Goal: Transaction & Acquisition: Purchase product/service

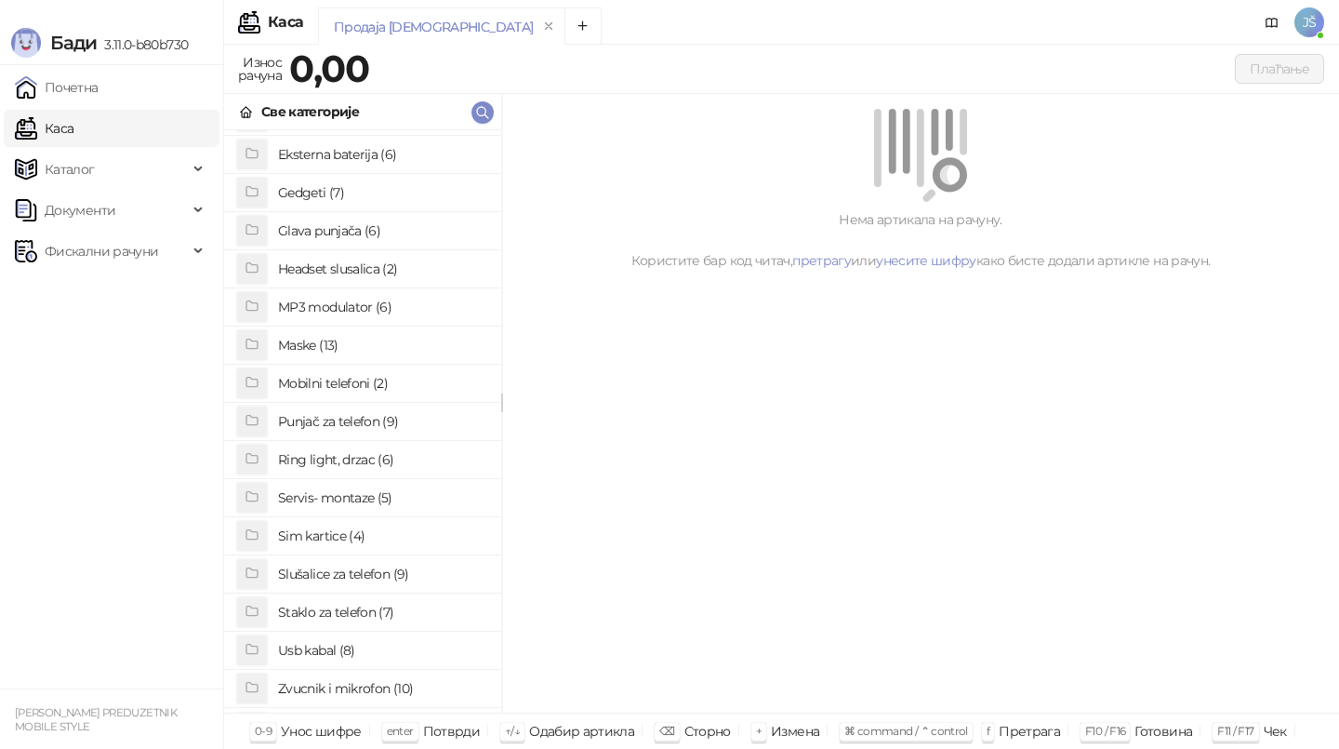
scroll to position [114, 0]
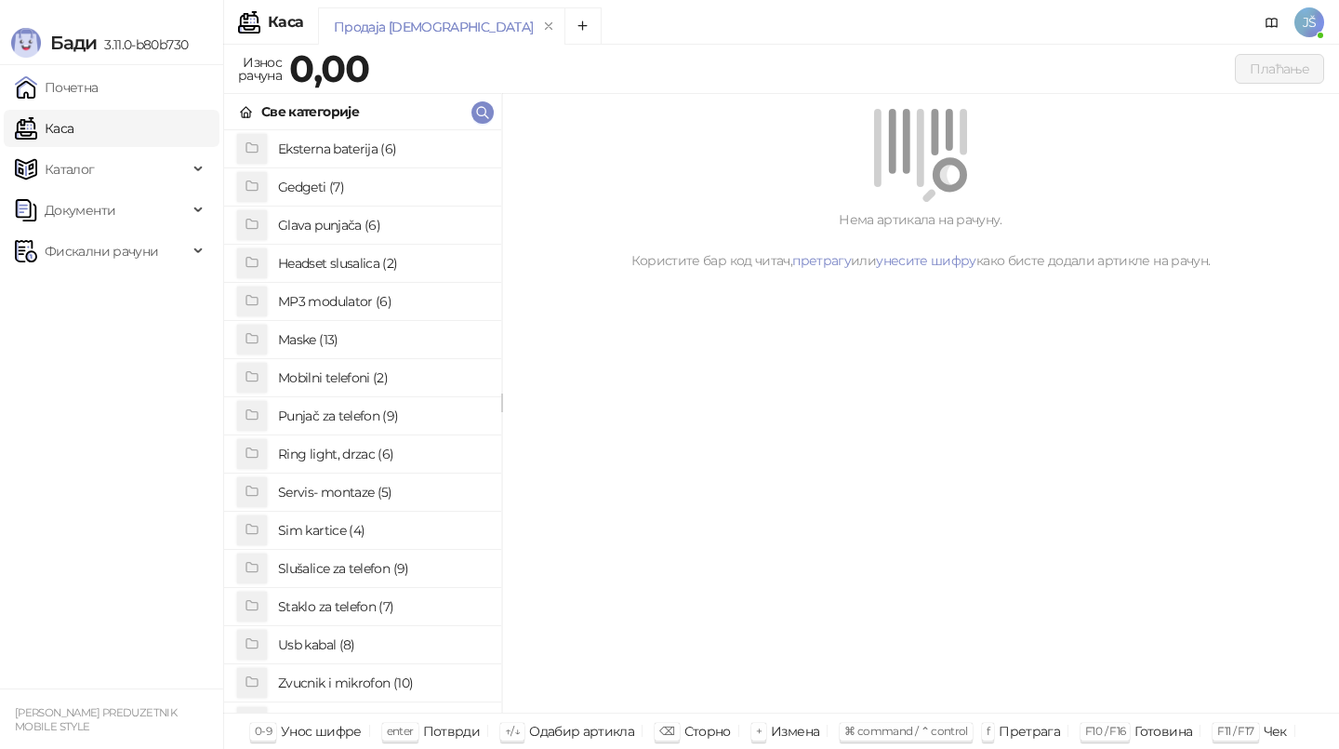
click at [324, 610] on h4 "Staklo za telefon (7)" at bounding box center [382, 606] width 208 height 30
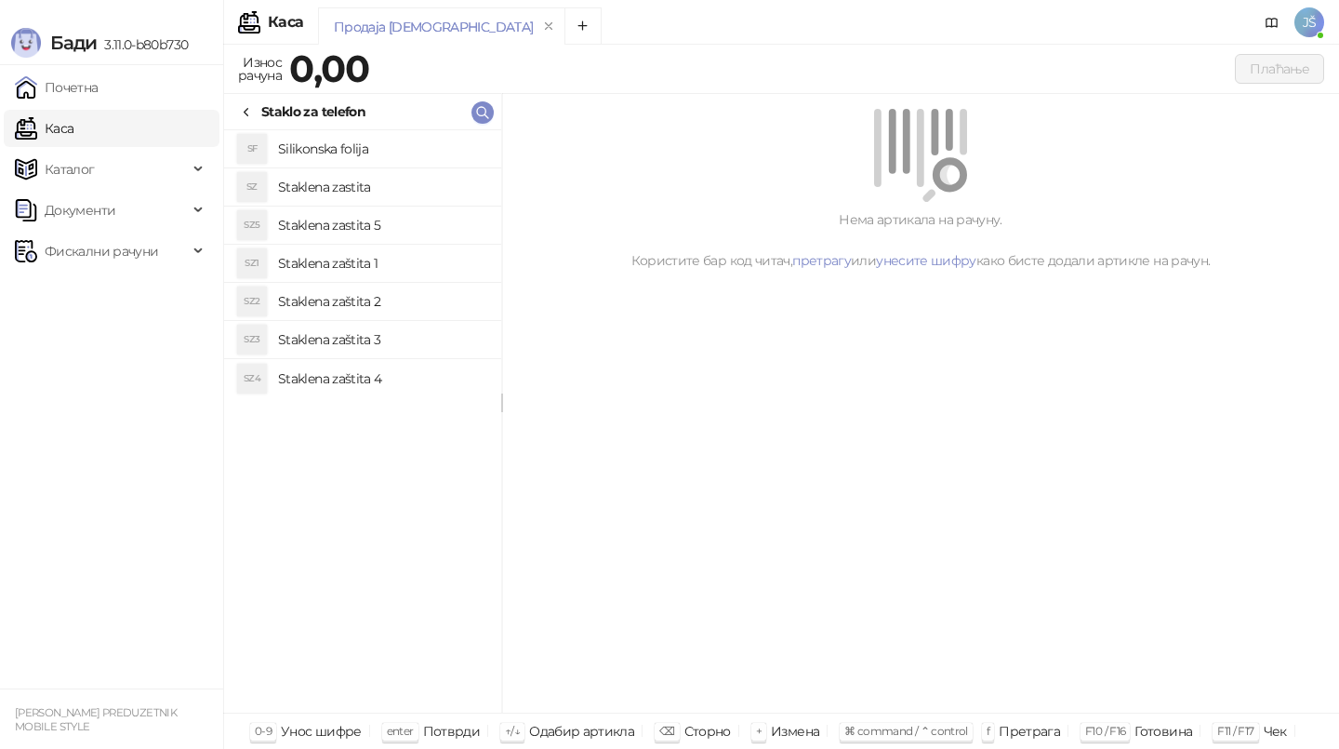
click at [363, 150] on h4 "Silikonska folija" at bounding box center [382, 149] width 208 height 30
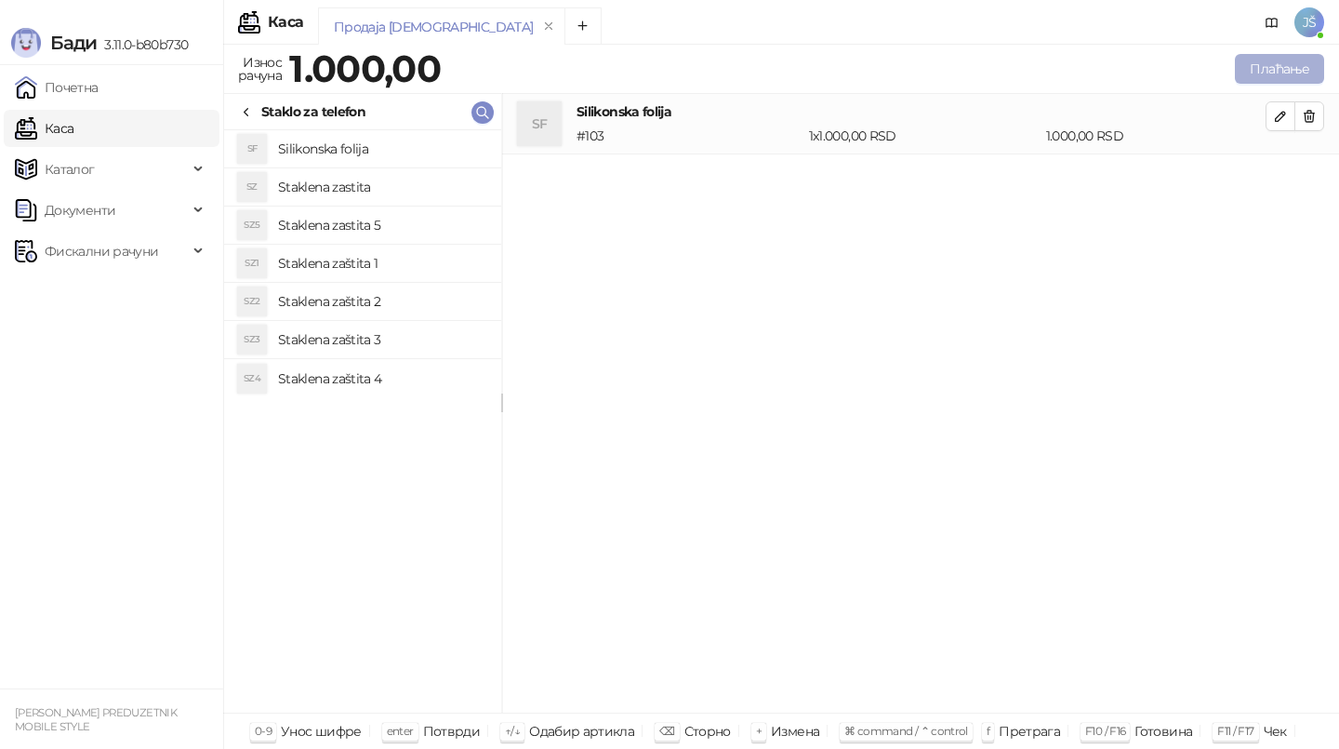
click at [1264, 64] on button "Плаћање" at bounding box center [1279, 69] width 89 height 30
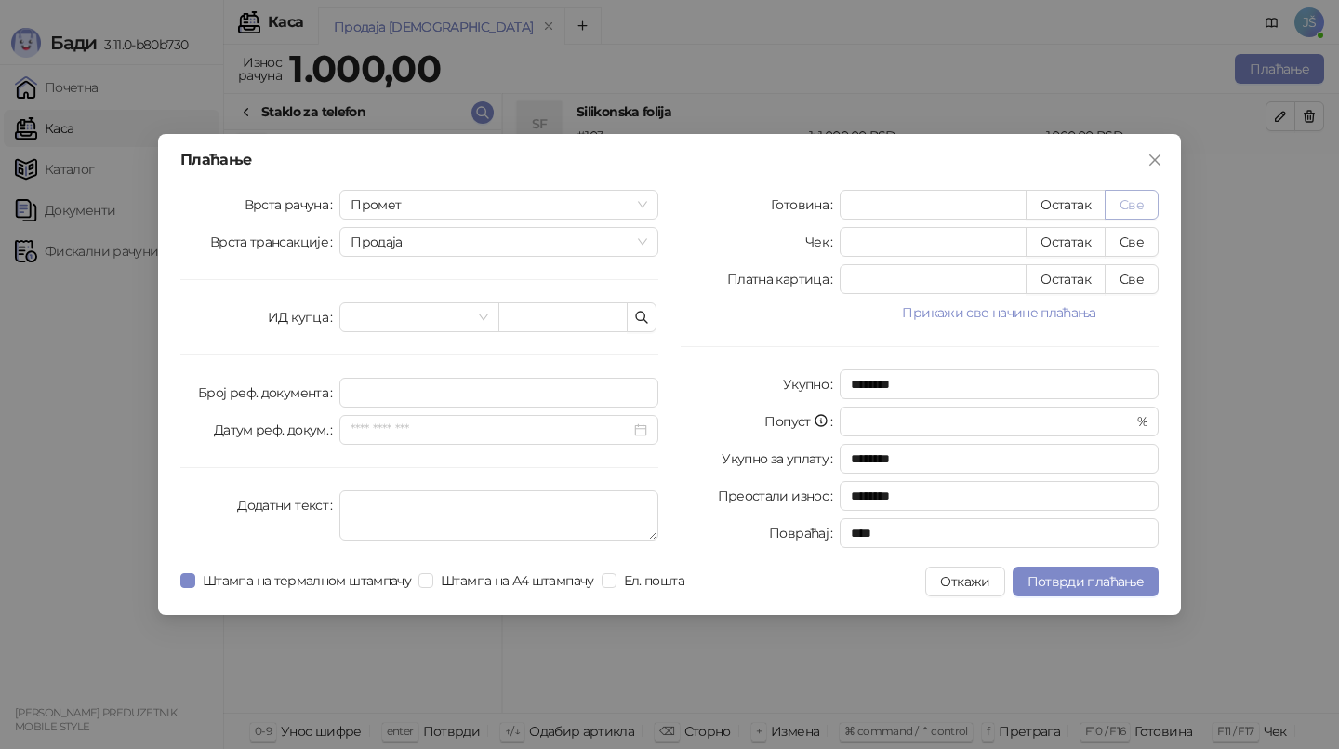
click at [1137, 209] on button "Све" at bounding box center [1132, 205] width 54 height 30
type input "****"
click at [1054, 580] on span "Потврди плаћање" at bounding box center [1086, 581] width 116 height 17
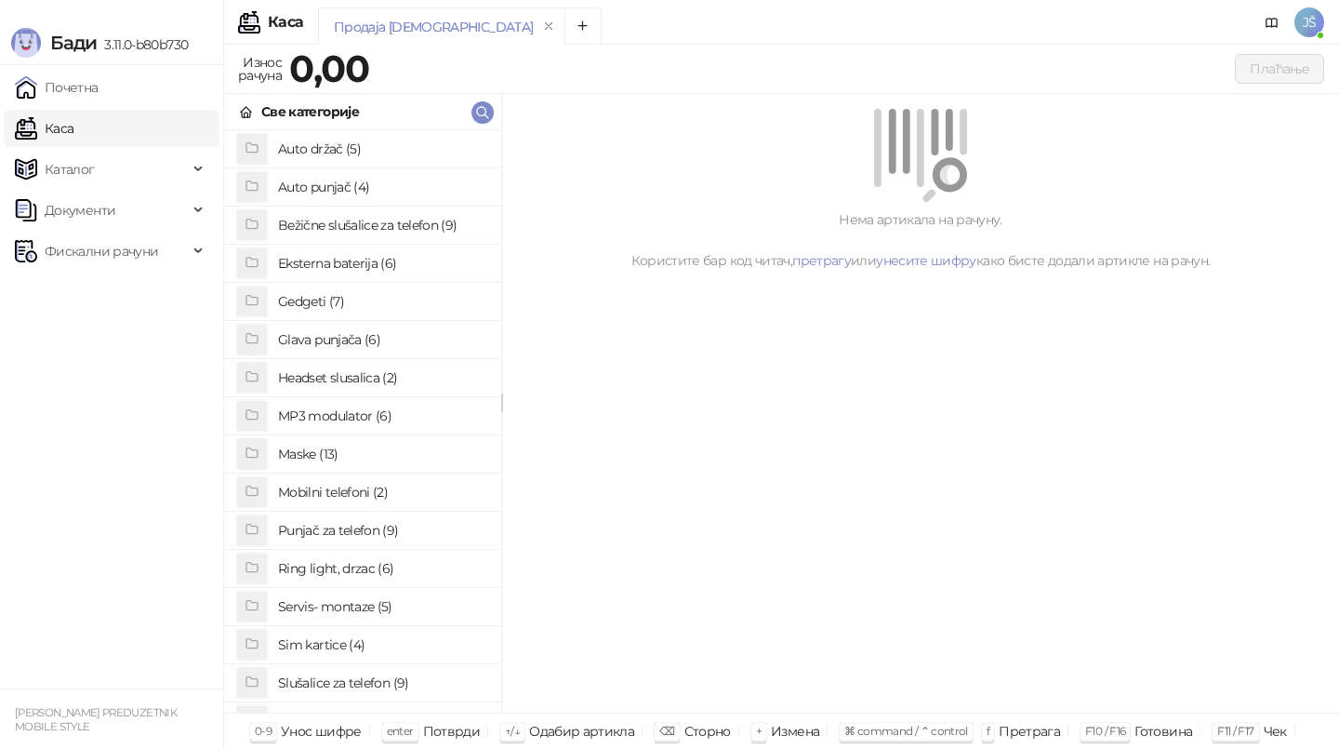
click at [462, 219] on h4 "Bežične slušalice za telefon (9)" at bounding box center [382, 225] width 208 height 30
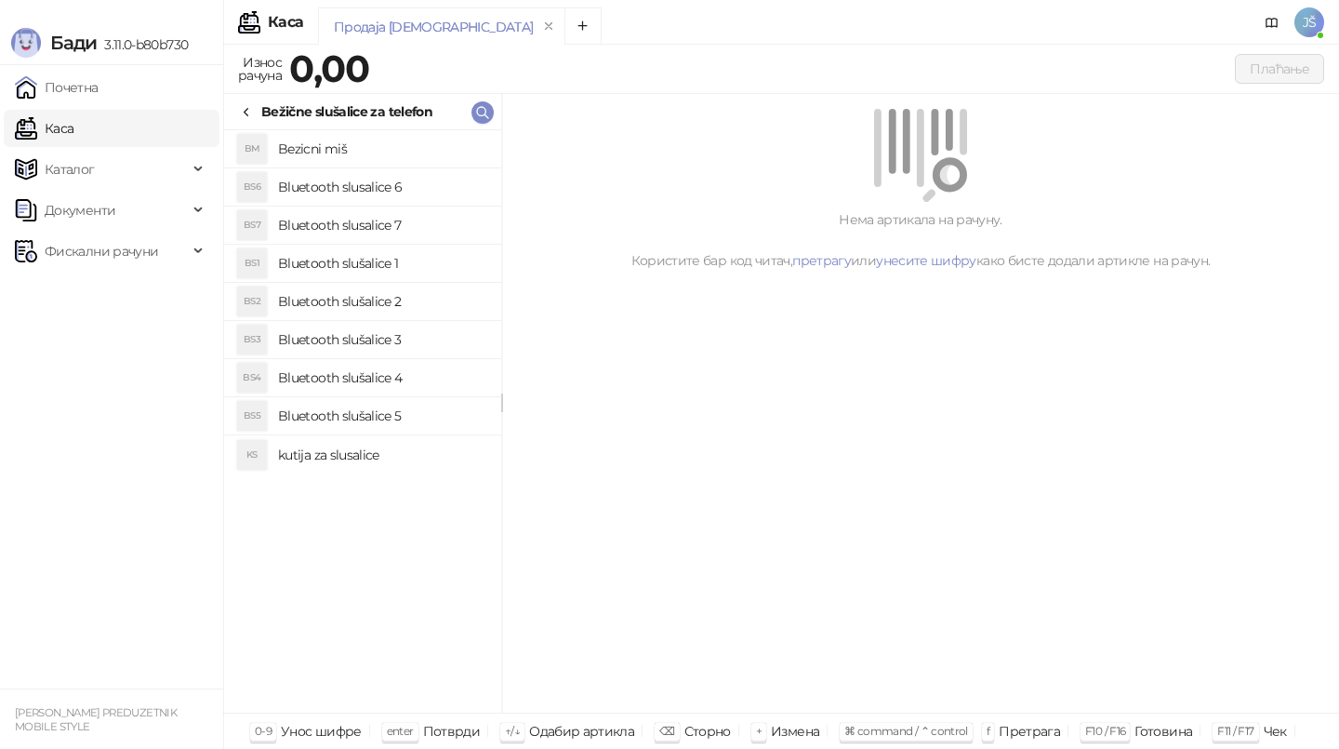
click at [367, 410] on h4 "Bluetooth slušalice 5" at bounding box center [382, 416] width 208 height 30
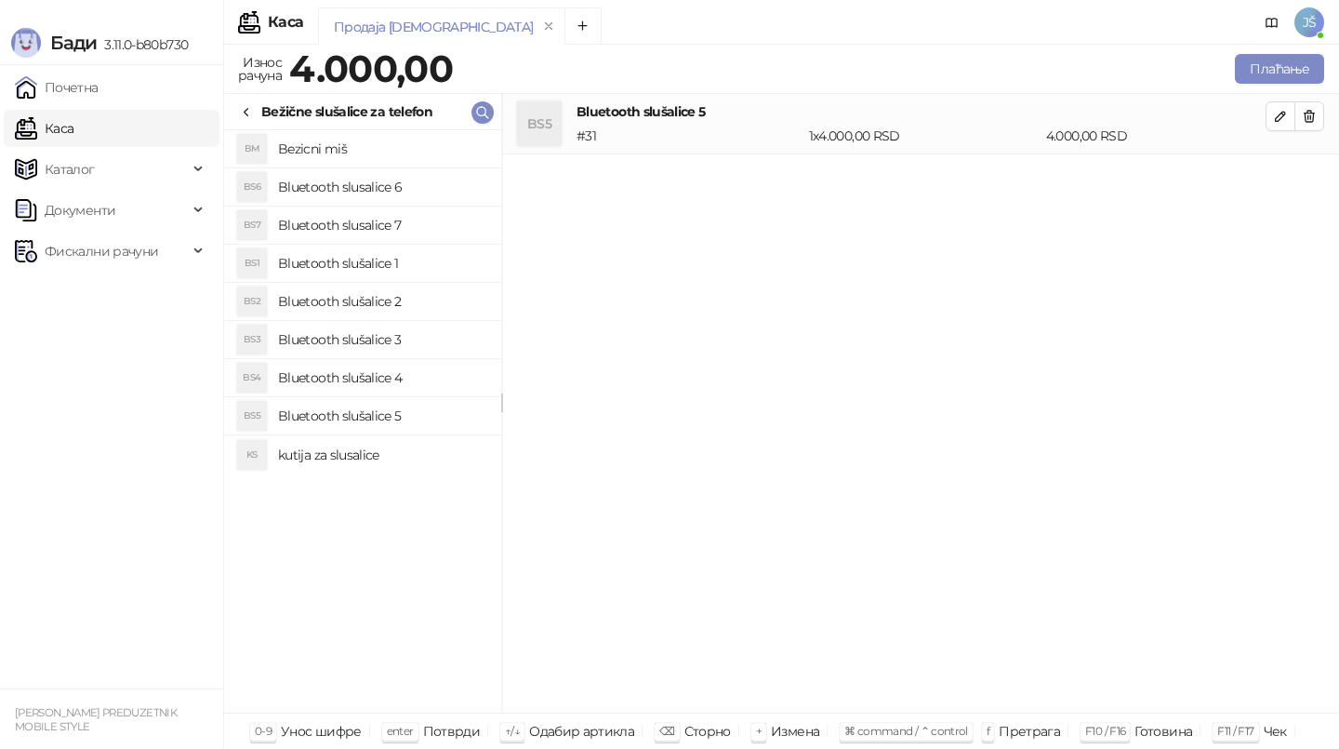
click at [380, 391] on h4 "Bluetooth slušalice 4" at bounding box center [382, 378] width 208 height 30
click at [1321, 103] on button "button" at bounding box center [1309, 116] width 30 height 30
click at [1321, 162] on button "button" at bounding box center [1309, 177] width 30 height 30
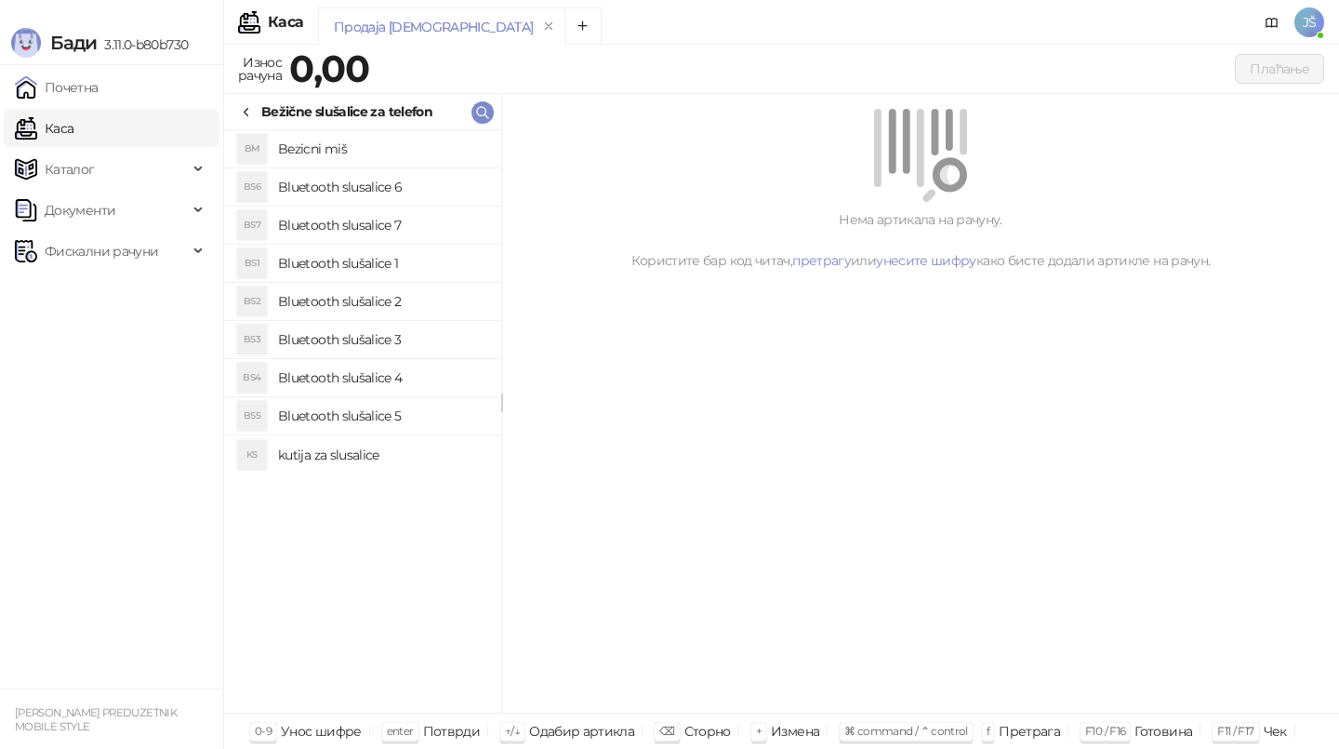
click at [406, 372] on h4 "Bluetooth slušalice 4" at bounding box center [382, 378] width 208 height 30
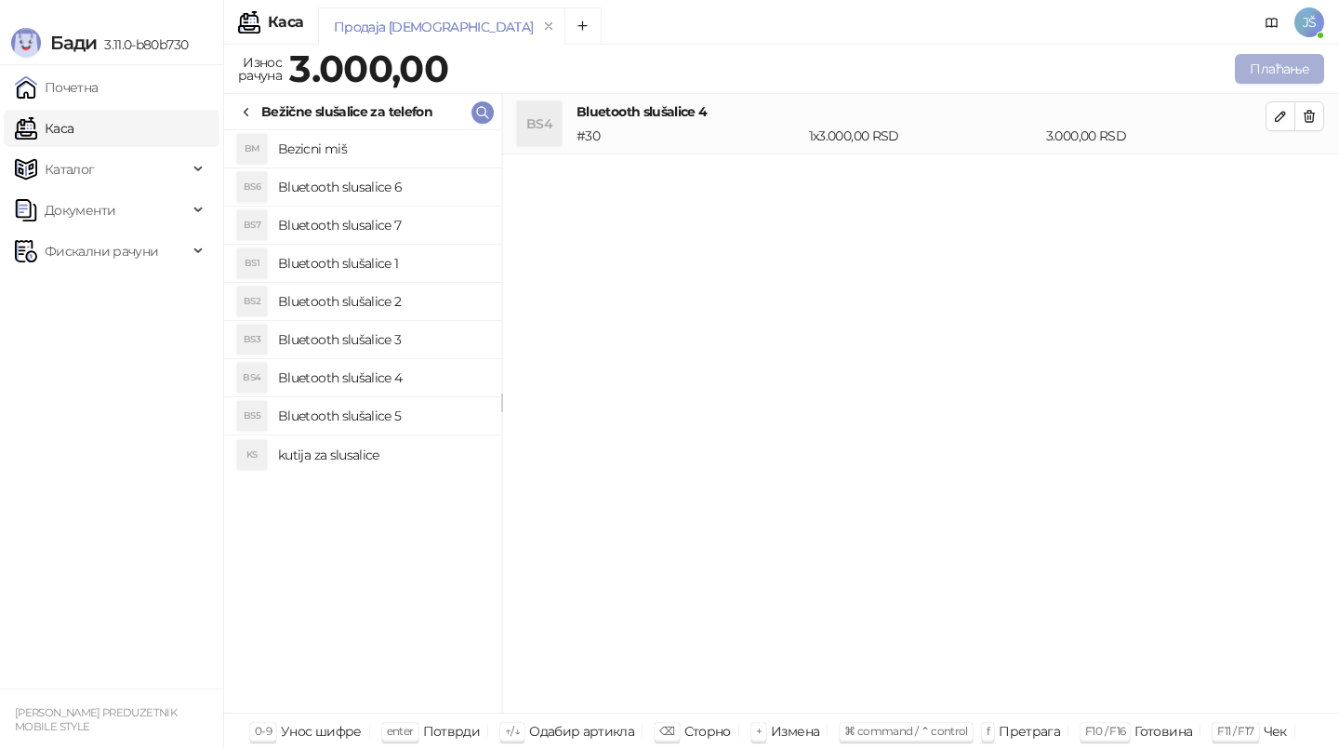
click at [1256, 63] on button "Плаћање" at bounding box center [1279, 69] width 89 height 30
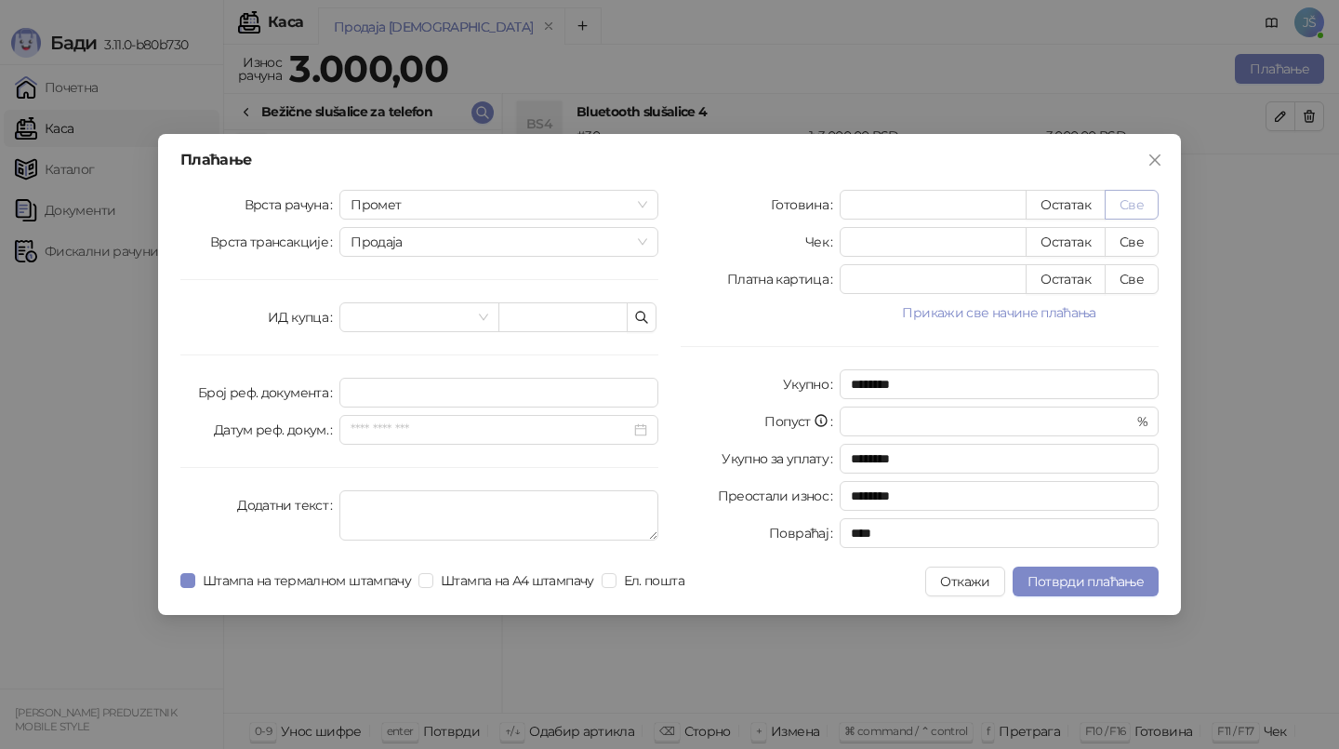
click at [1128, 198] on button "Све" at bounding box center [1132, 205] width 54 height 30
type input "****"
click at [1061, 573] on span "Потврди плаћање" at bounding box center [1086, 581] width 116 height 17
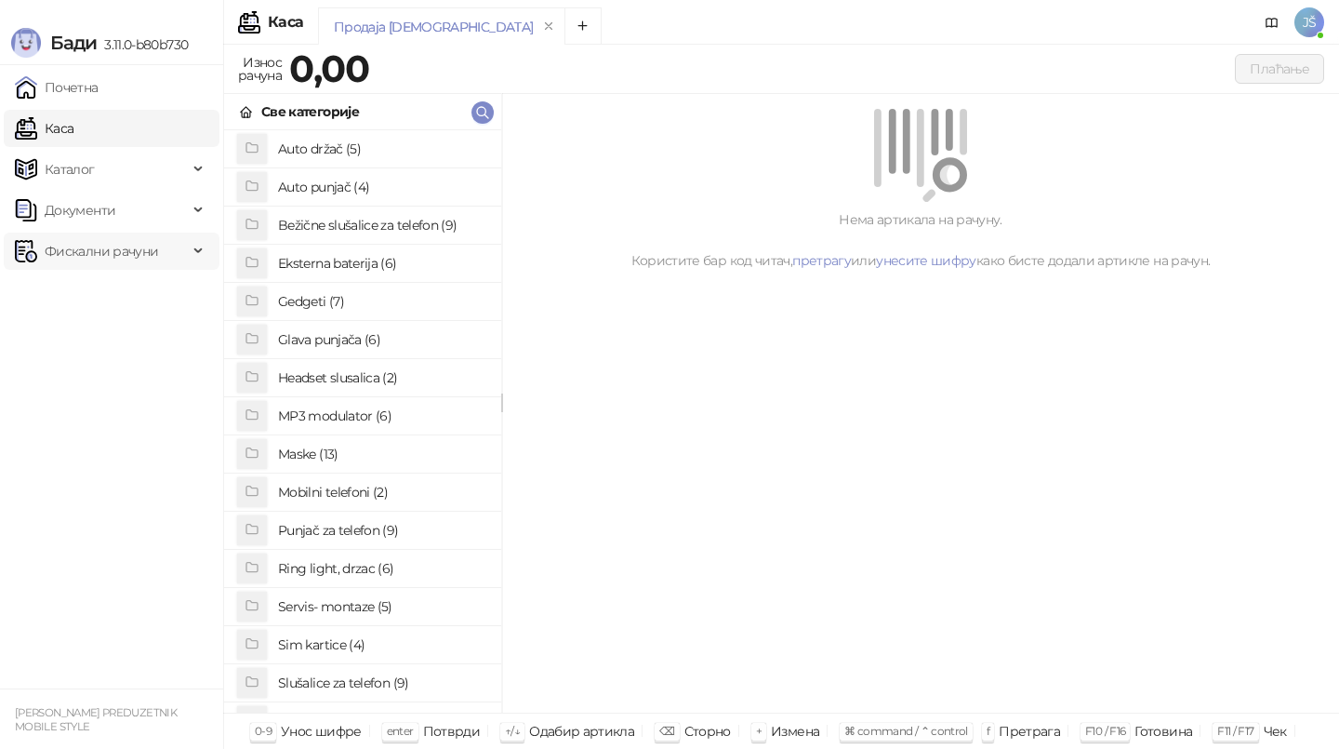
click at [136, 238] on span "Фискални рачуни" at bounding box center [101, 250] width 113 height 37
click at [90, 353] on ul "Издати рачуни По данима" at bounding box center [111, 313] width 223 height 86
click at [85, 335] on link "По данима" at bounding box center [71, 332] width 99 height 37
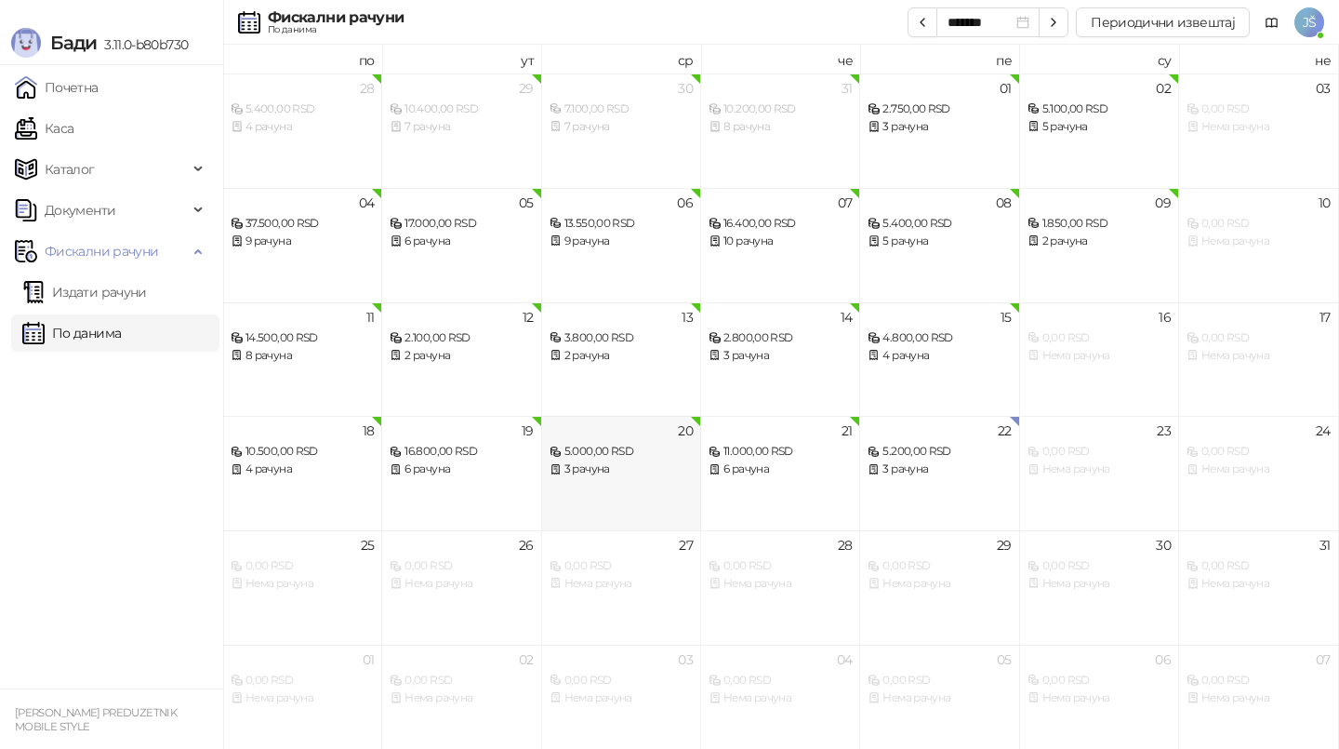
click at [603, 469] on div "3 рачуна" at bounding box center [621, 469] width 143 height 18
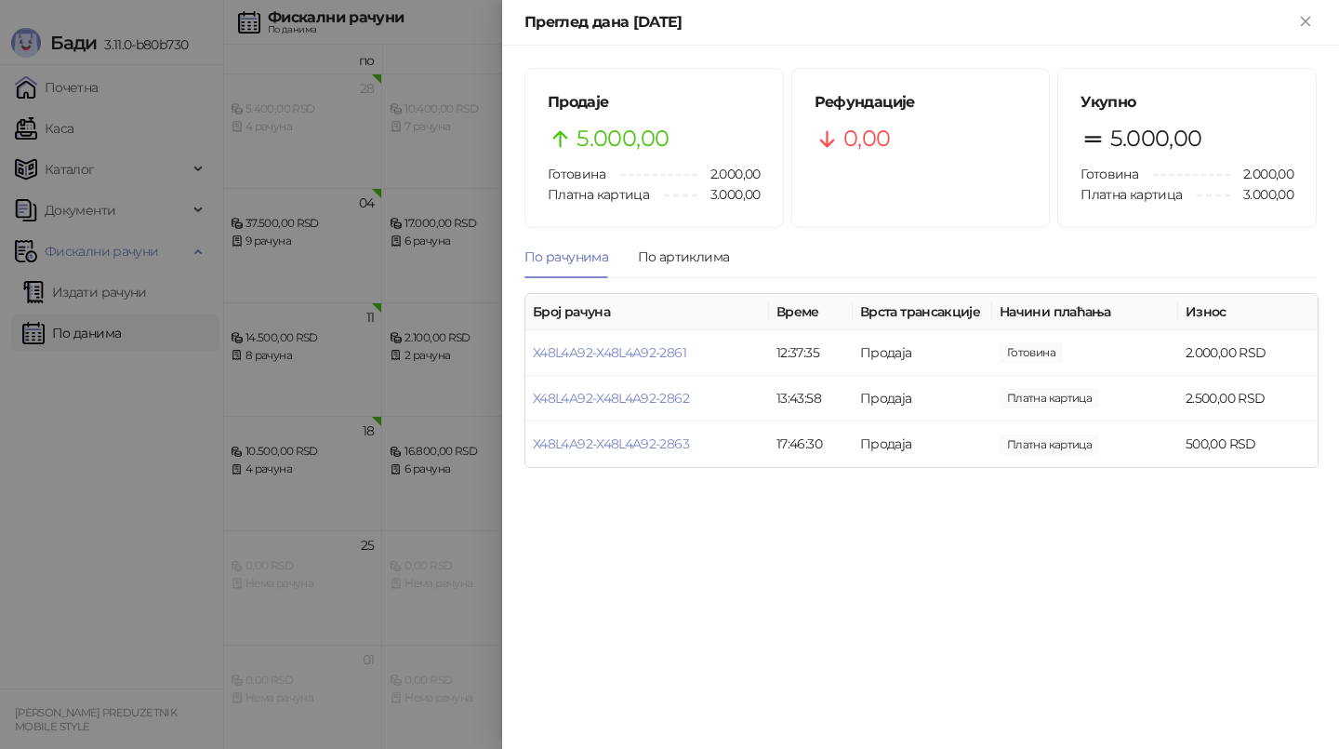
click at [327, 60] on div at bounding box center [669, 374] width 1339 height 749
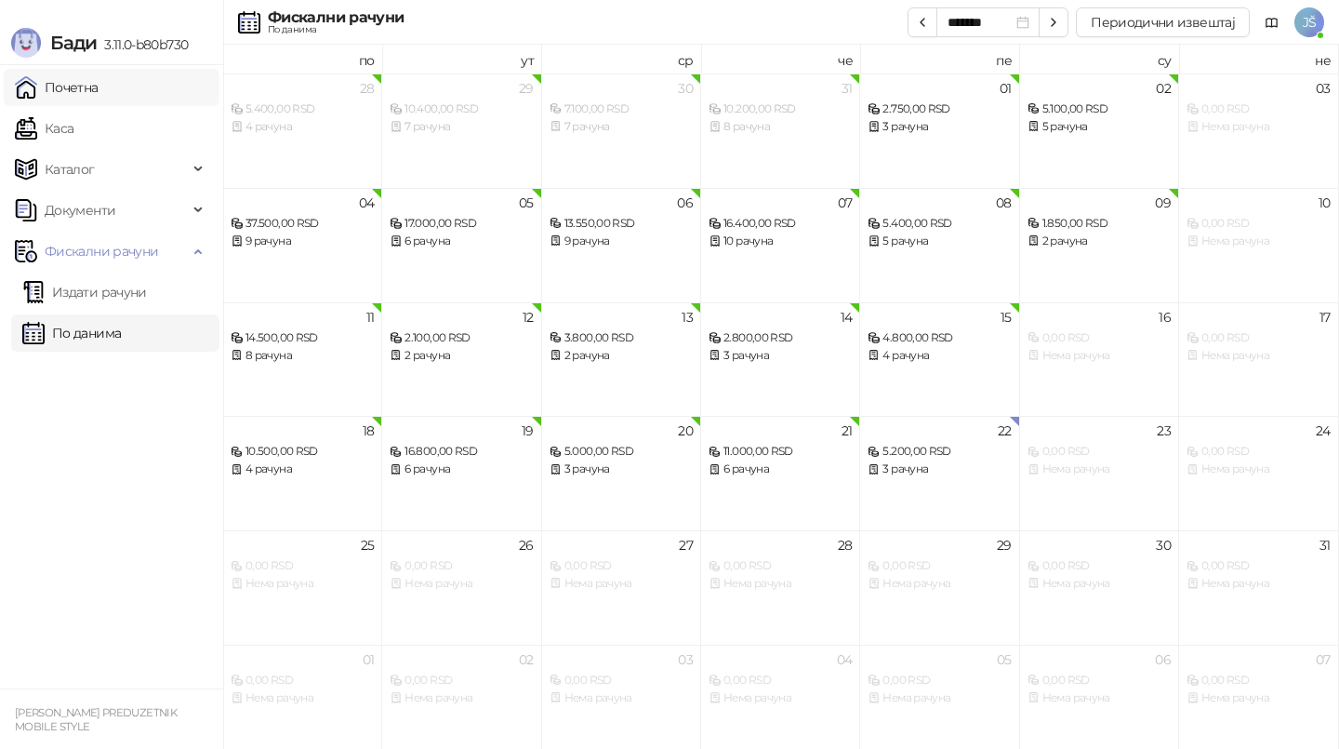
click at [84, 81] on link "Почетна" at bounding box center [57, 87] width 84 height 37
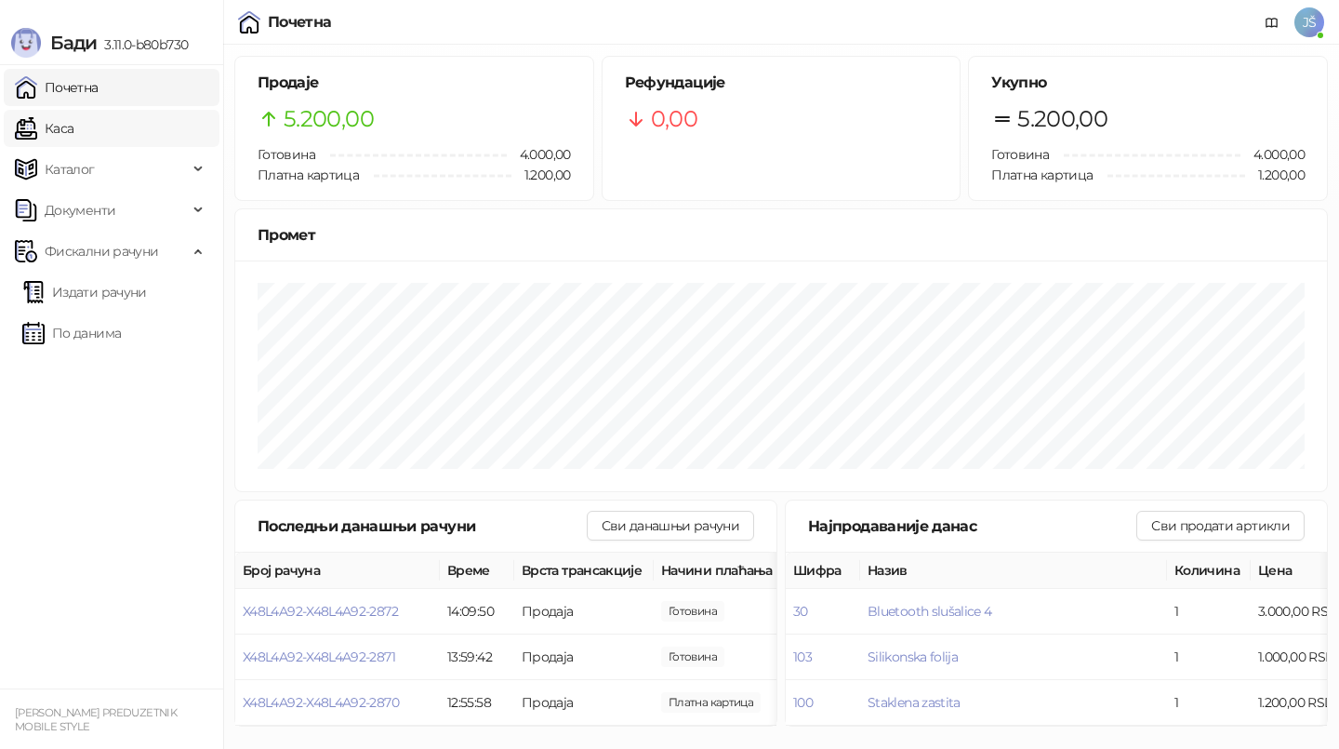
click at [73, 117] on link "Каса" at bounding box center [44, 128] width 59 height 37
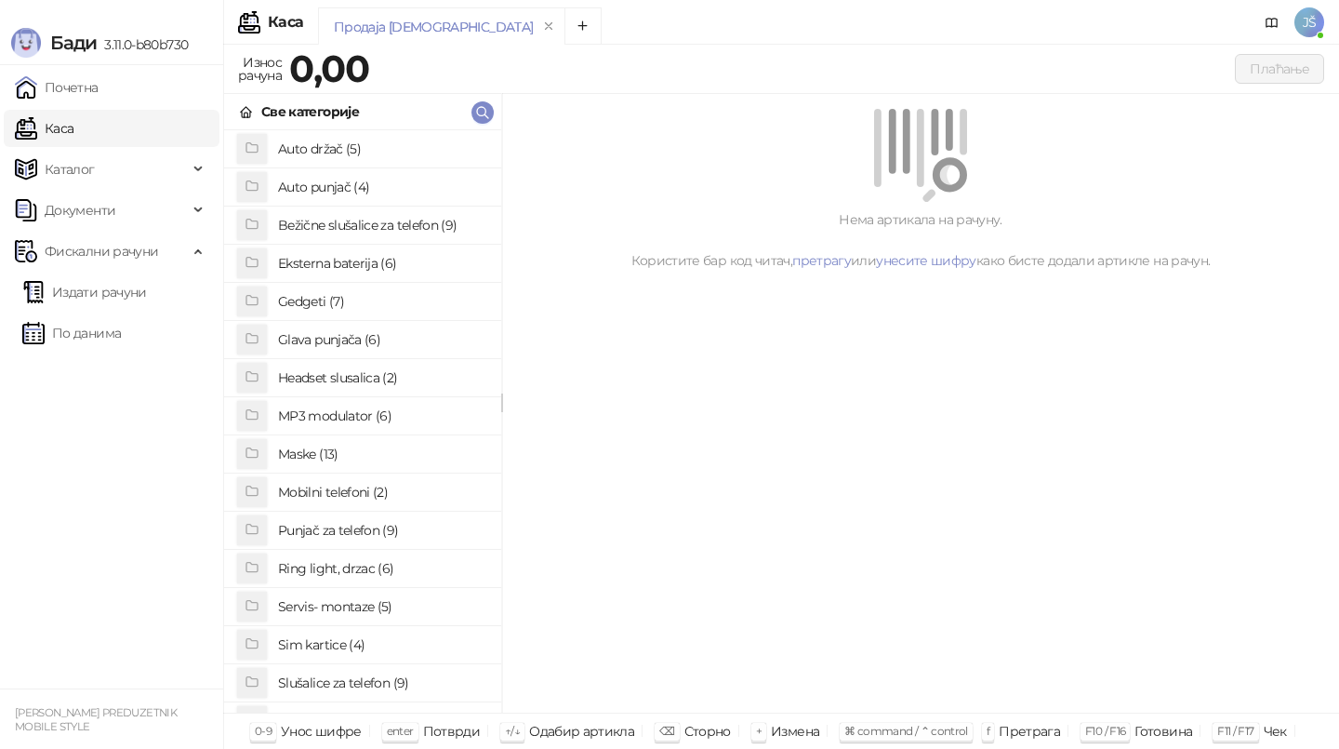
click at [361, 466] on h4 "Maske (13)" at bounding box center [382, 454] width 208 height 30
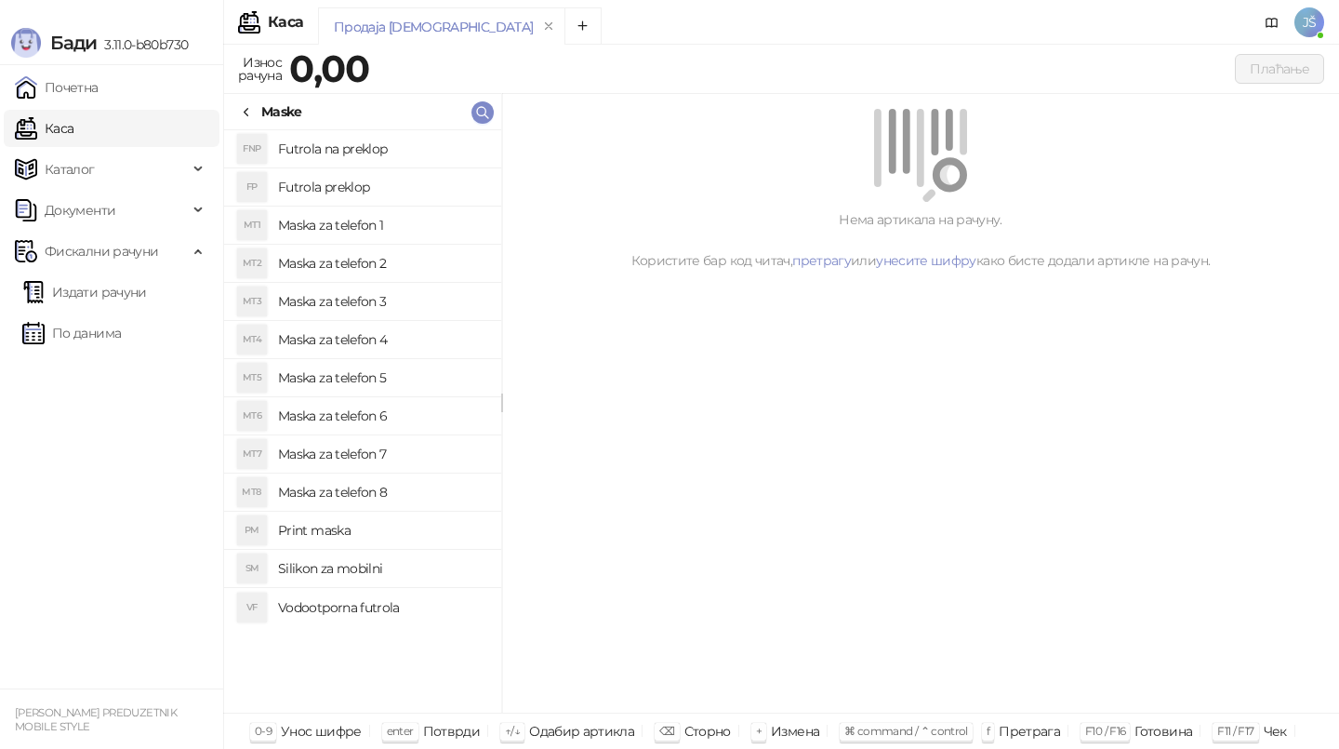
click at [376, 333] on h4 "Maska za telefon 4" at bounding box center [382, 340] width 208 height 30
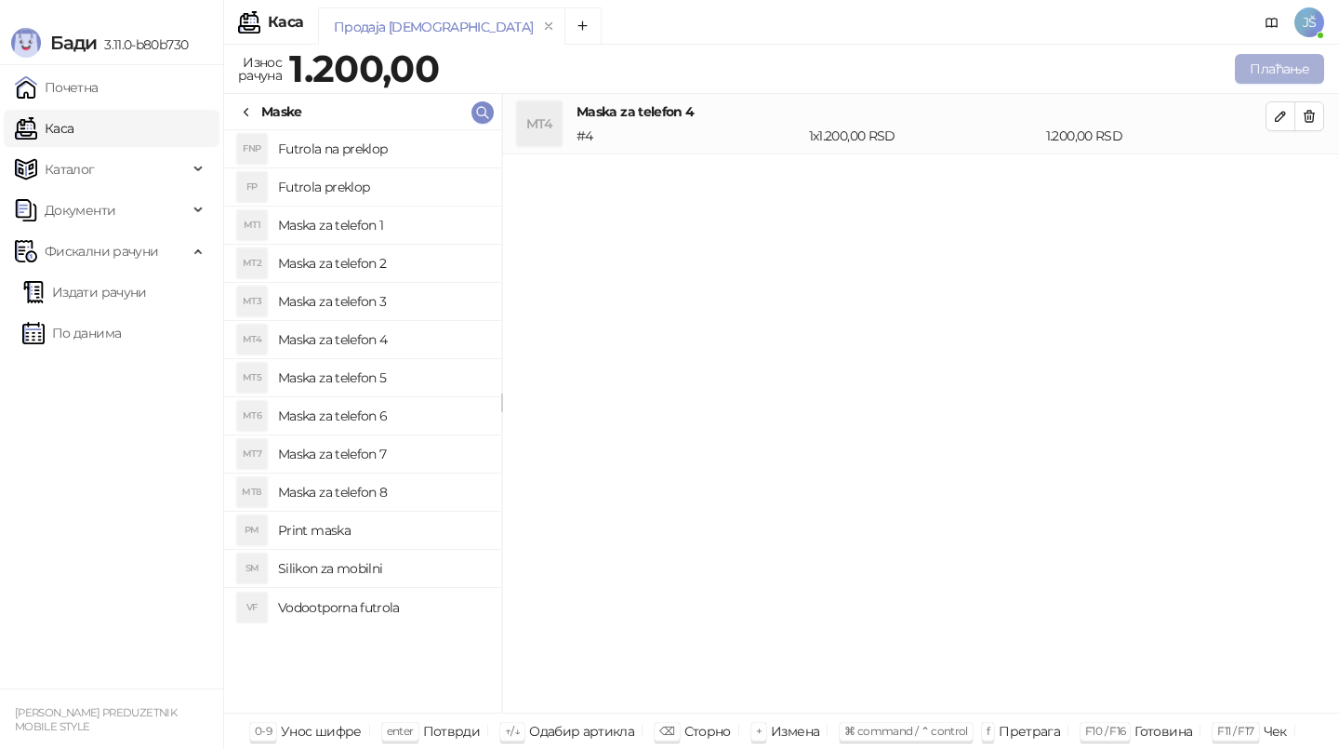
click at [1270, 60] on button "Плаћање" at bounding box center [1279, 69] width 89 height 30
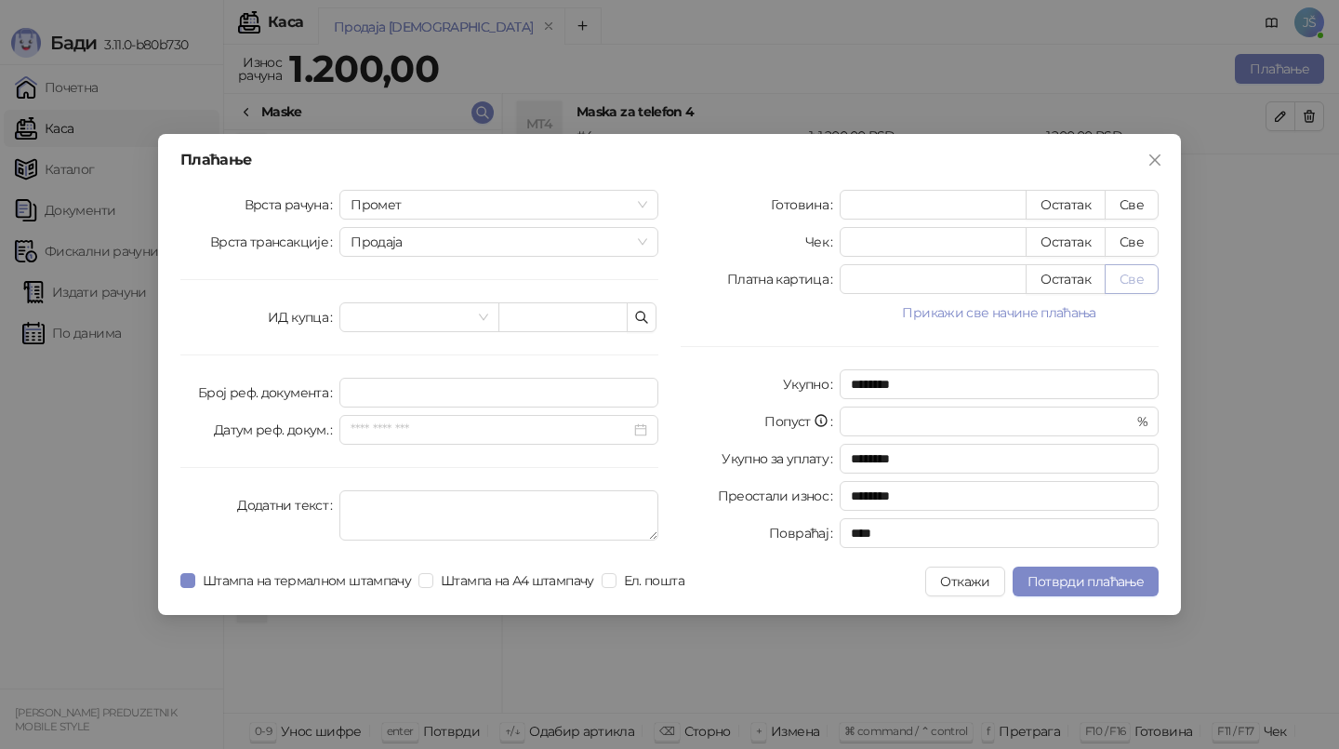
click at [1138, 270] on button "Све" at bounding box center [1132, 279] width 54 height 30
type input "****"
click at [1105, 577] on span "Потврди плаћање" at bounding box center [1086, 581] width 116 height 17
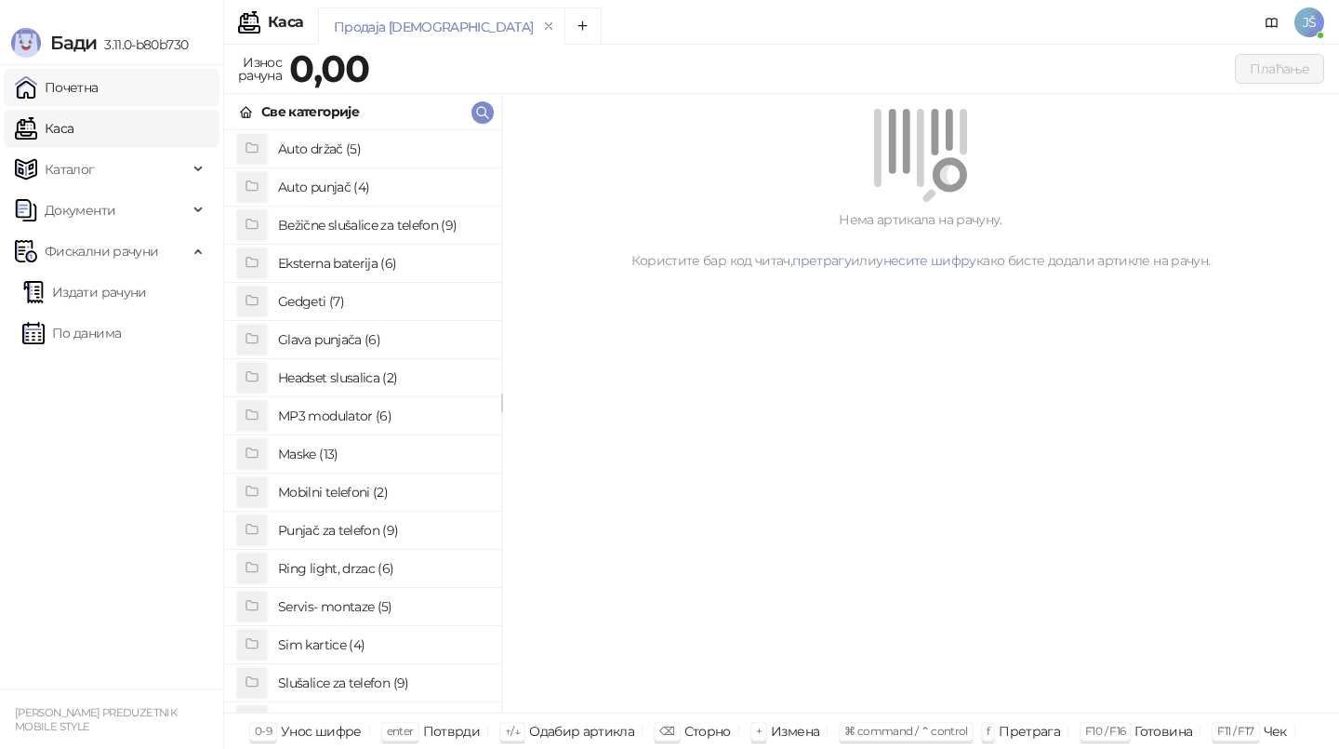
click at [99, 98] on link "Почетна" at bounding box center [57, 87] width 84 height 37
